Goal: Task Accomplishment & Management: Complete application form

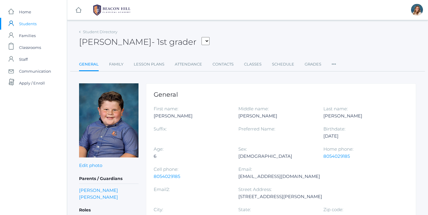
click at [32, 25] on span "Students" at bounding box center [28, 24] width 18 height 12
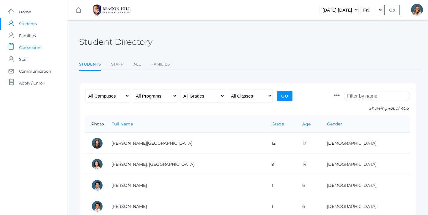
click at [25, 46] on span "Classrooms" at bounding box center [30, 48] width 22 height 12
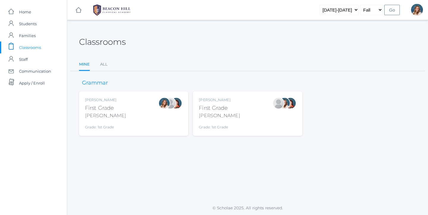
click at [132, 116] on div "[PERSON_NAME] First Grade [PERSON_NAME] Grade: 1st Grade 01LA" at bounding box center [133, 113] width 97 height 33
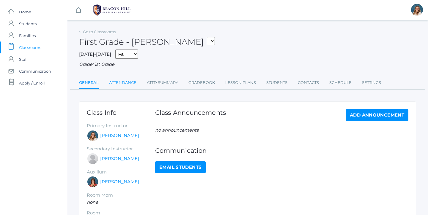
click at [124, 77] on link "Attendance" at bounding box center [122, 83] width 27 height 12
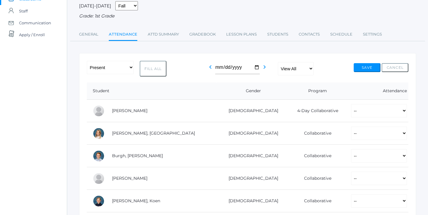
scroll to position [53, 0]
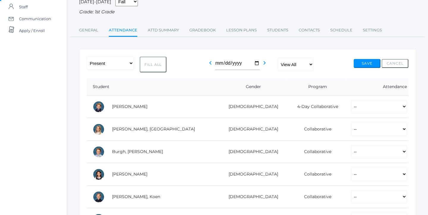
click at [158, 60] on button "Fill All" at bounding box center [153, 65] width 27 height 16
select select "P"
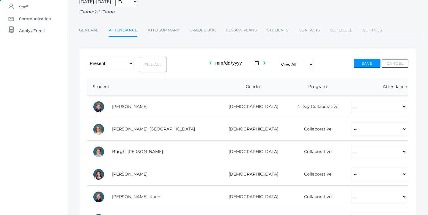
select select "P"
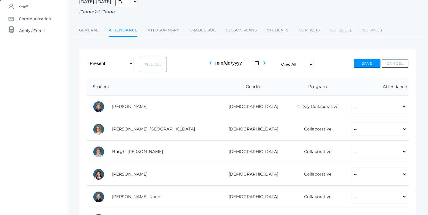
select select "P"
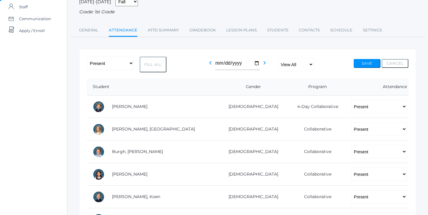
select select "P"
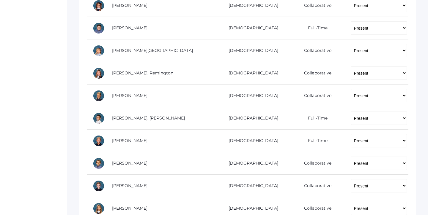
scroll to position [300, 0]
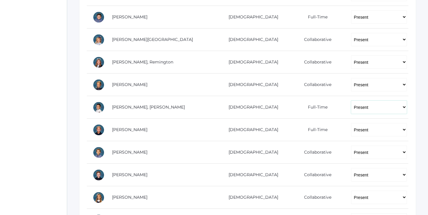
select select "AU"
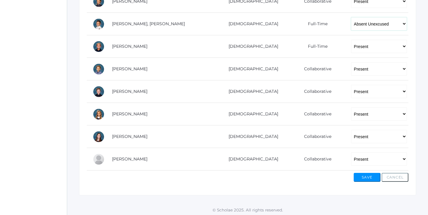
scroll to position [383, 0]
click at [368, 176] on button "Save" at bounding box center [366, 177] width 27 height 9
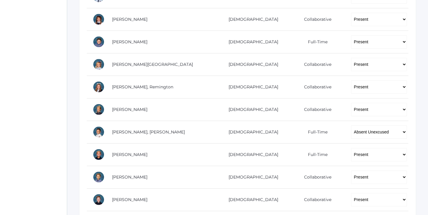
scroll to position [290, 0]
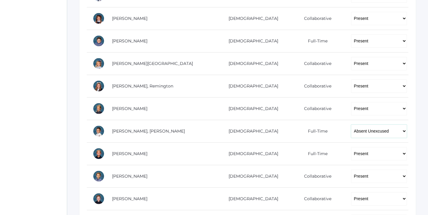
select select "AE"
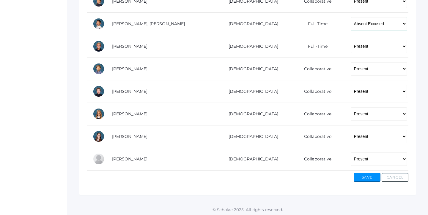
scroll to position [397, 0]
click at [363, 174] on button "Save" at bounding box center [366, 178] width 27 height 9
